Goal: Find specific page/section

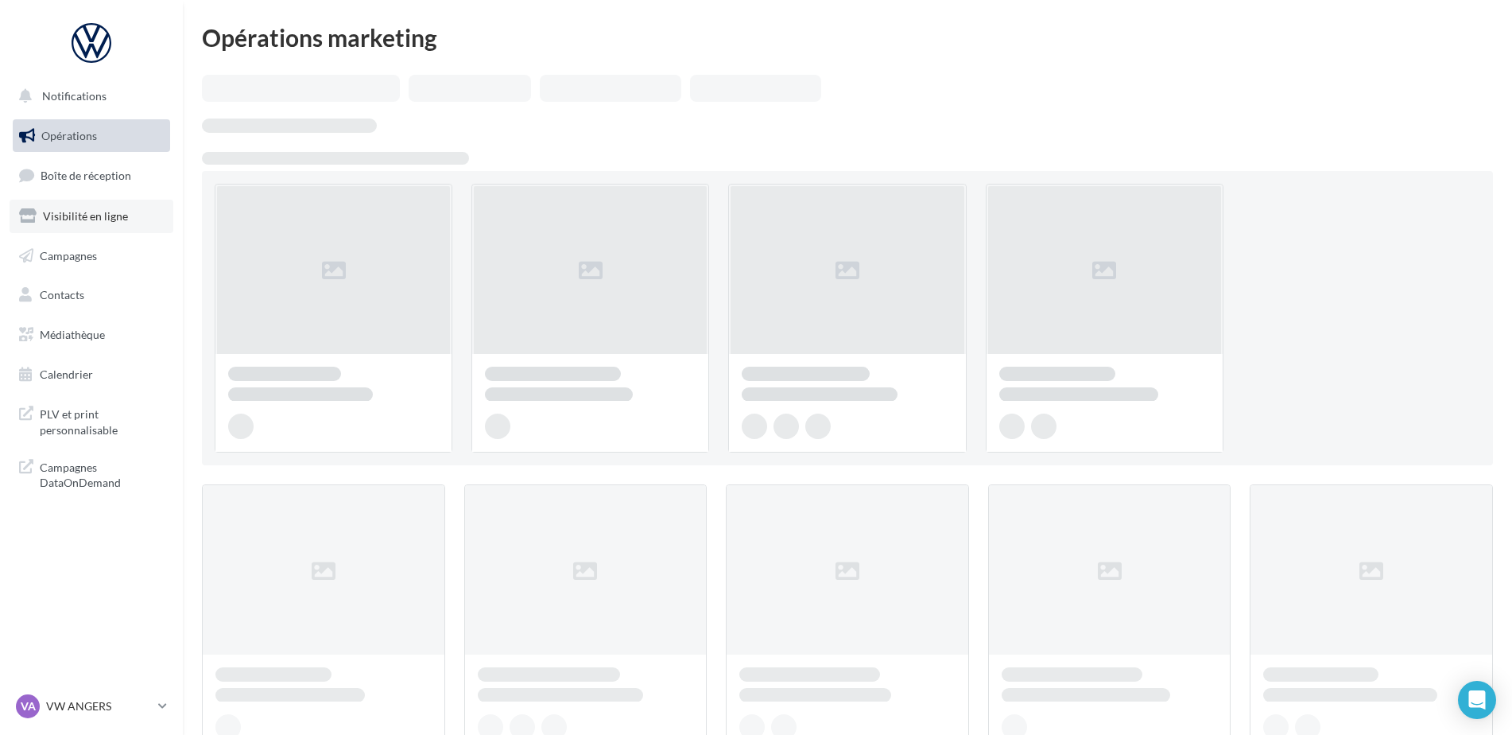
click at [100, 223] on link "Visibilité en ligne" at bounding box center [92, 216] width 164 height 33
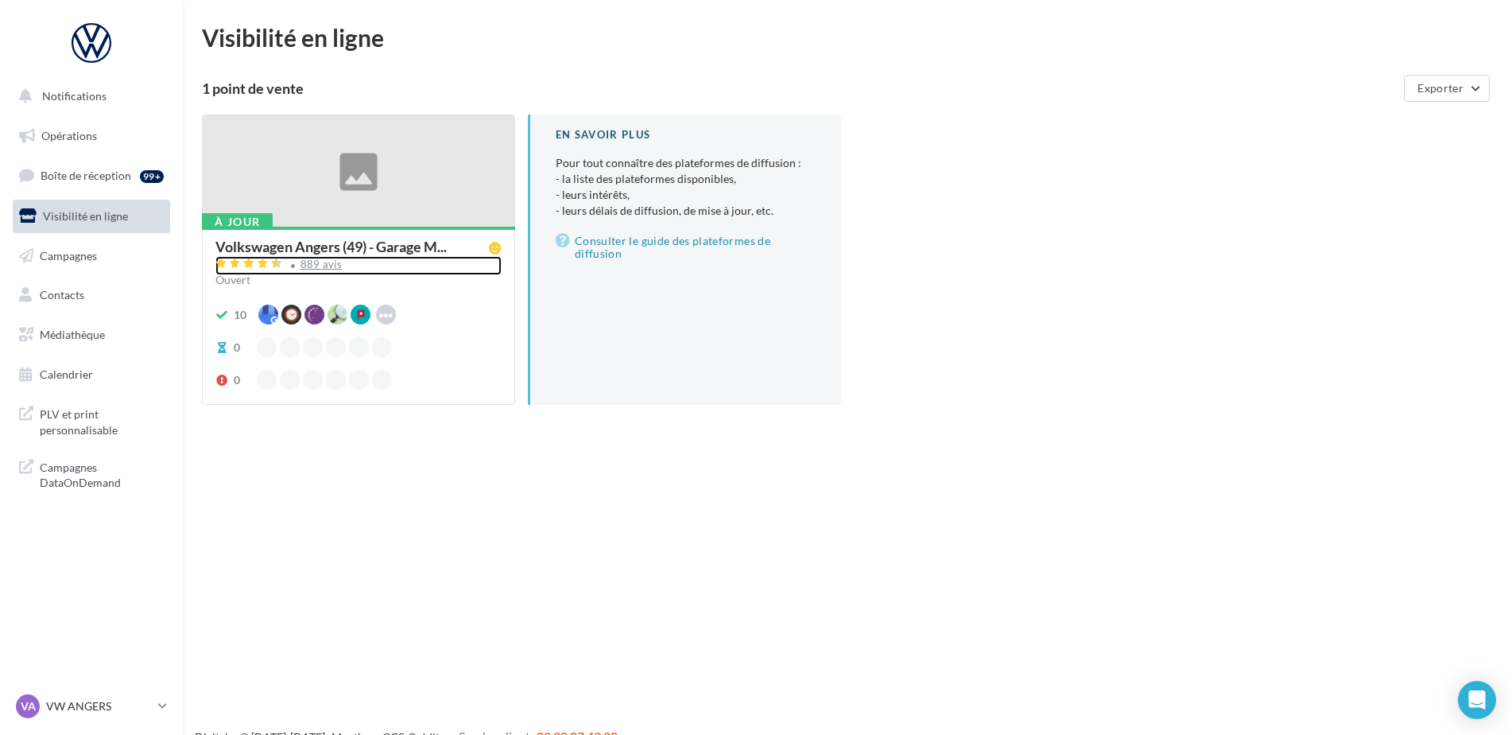
click at [306, 266] on div "889 avis" at bounding box center [322, 264] width 42 height 10
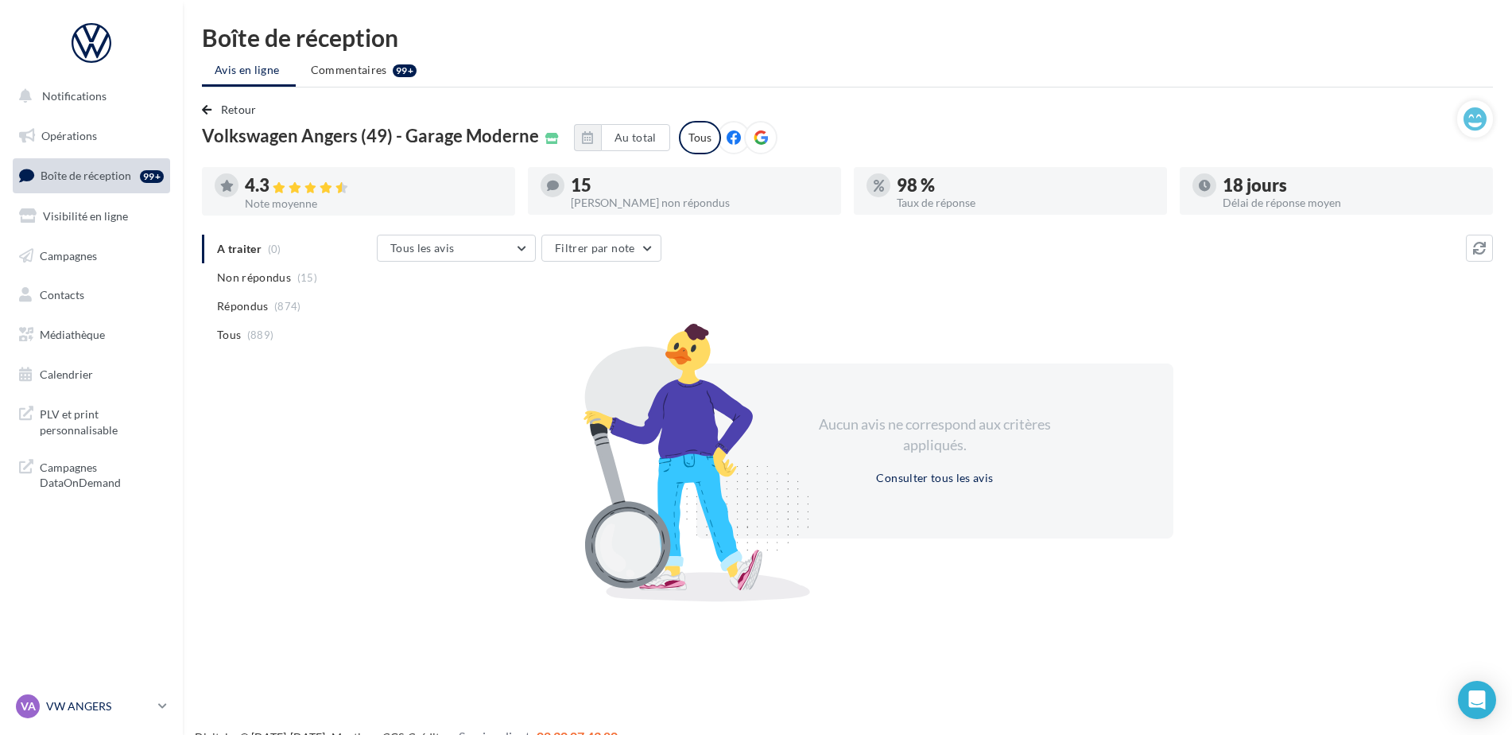
drag, startPoint x: 75, startPoint y: 707, endPoint x: 81, endPoint y: 691, distance: 17.1
click at [73, 706] on p "VW ANGERS" at bounding box center [99, 706] width 106 height 16
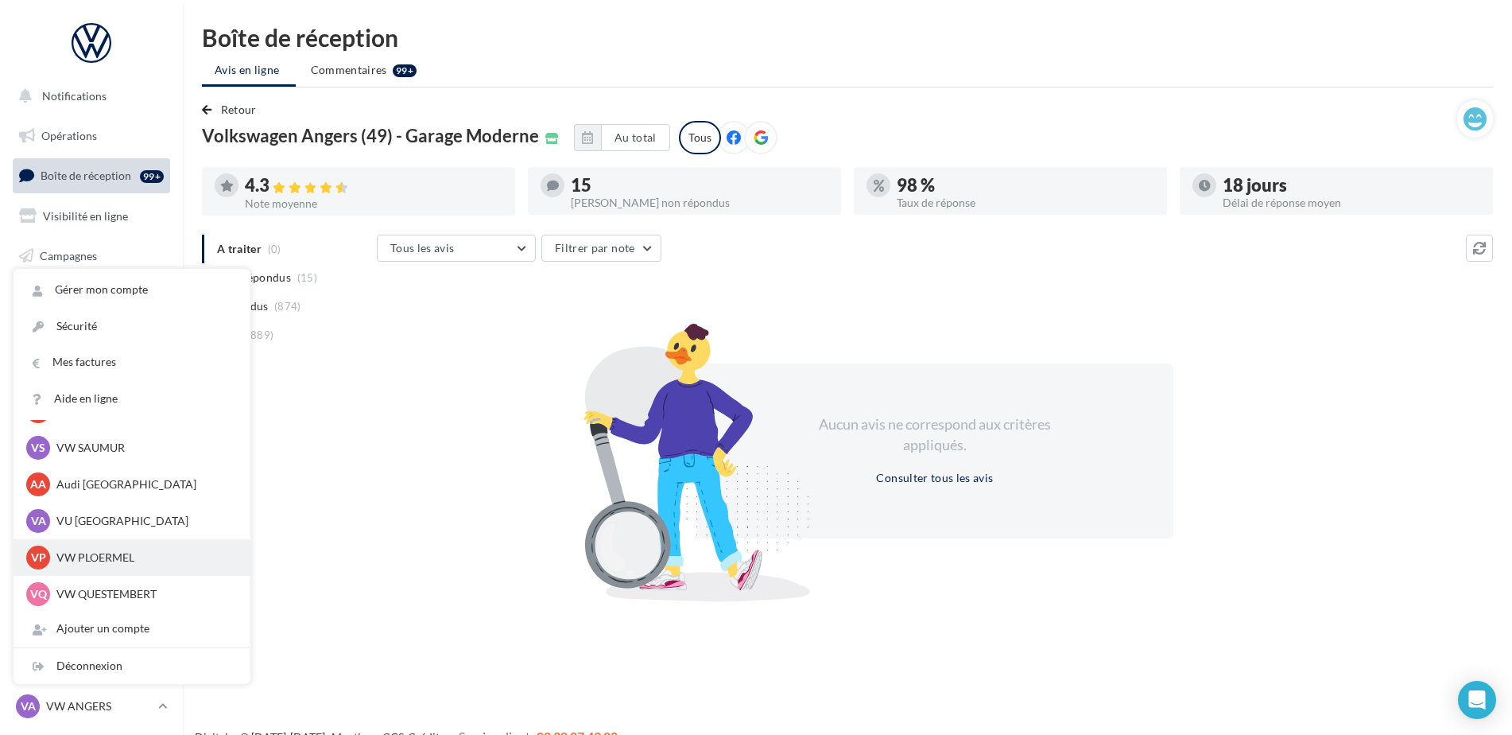
scroll to position [147, 0]
click at [116, 491] on div "AA Audi ANGERS audi-ange-tar" at bounding box center [132, 483] width 212 height 24
